Goal: Find specific page/section: Find specific page/section

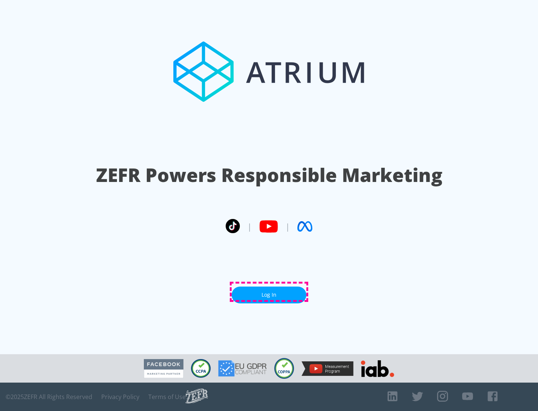
click at [269, 292] on link "Log In" at bounding box center [269, 295] width 75 height 17
